Goal: Information Seeking & Learning: Learn about a topic

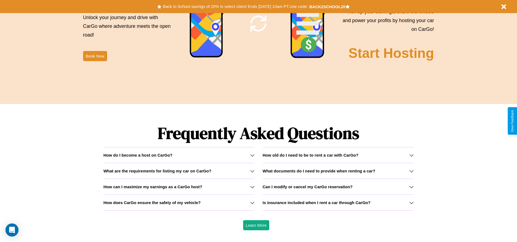
scroll to position [782, 0]
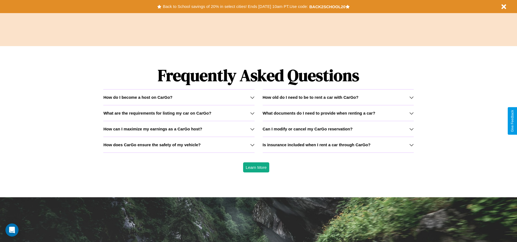
click at [179, 129] on h3 "How can I maximize my earnings as a CarGo host?" at bounding box center [152, 128] width 99 height 5
click at [179, 113] on h3 "What are the requirements for listing my car on CarGo?" at bounding box center [157, 113] width 108 height 5
click at [179, 97] on div "How do I become a host on CarGo?" at bounding box center [178, 97] width 151 height 5
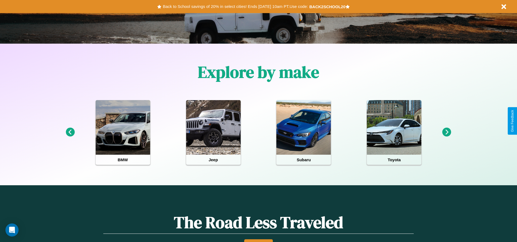
scroll to position [113, 0]
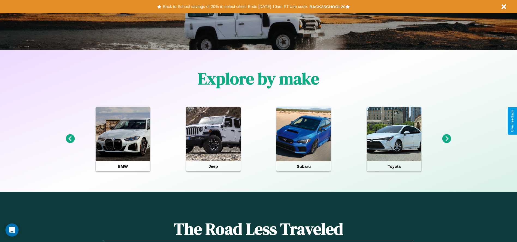
click at [447, 139] on icon at bounding box center [446, 138] width 9 height 9
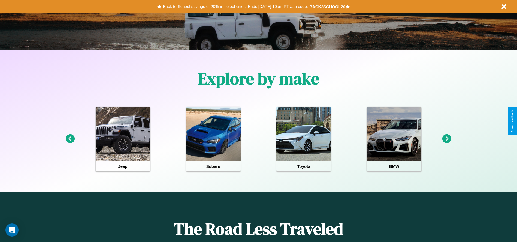
click at [70, 139] on icon at bounding box center [70, 138] width 9 height 9
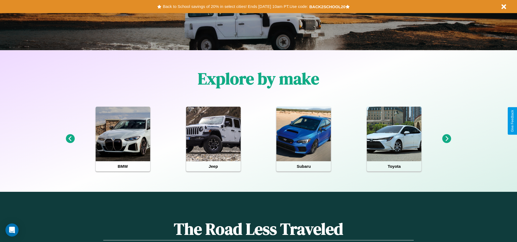
click at [447, 139] on icon at bounding box center [446, 138] width 9 height 9
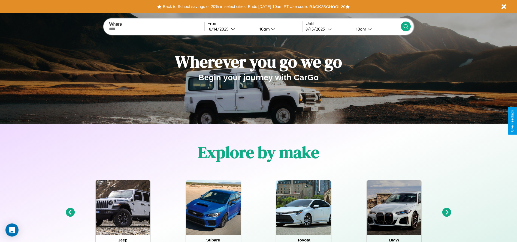
scroll to position [0, 0]
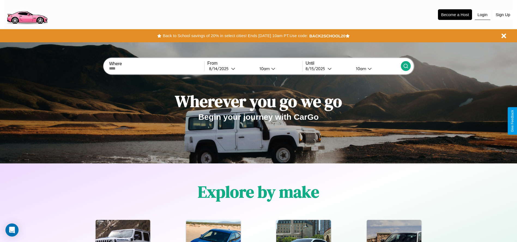
click at [482, 14] on button "Login" at bounding box center [483, 15] width 16 height 10
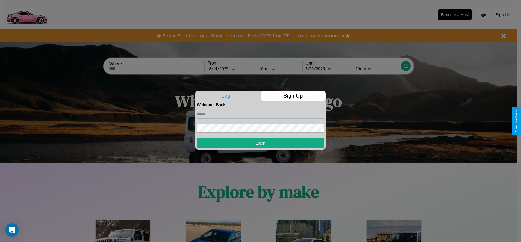
click at [261, 114] on input "text" at bounding box center [261, 114] width 128 height 9
type input "**********"
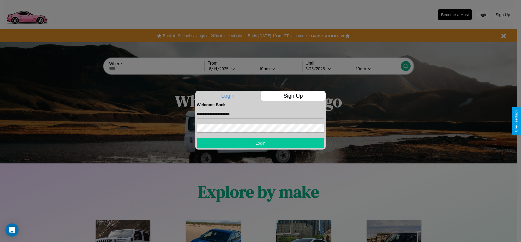
click at [261, 143] on button "Login" at bounding box center [261, 143] width 128 height 10
